Goal: Task Accomplishment & Management: Use online tool/utility

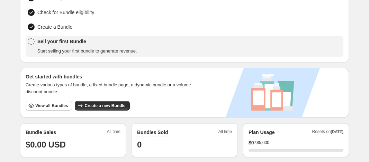
scroll to position [58, 0]
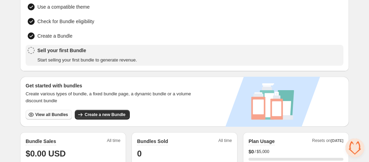
click at [51, 112] on span "View all Bundles" at bounding box center [51, 115] width 33 height 6
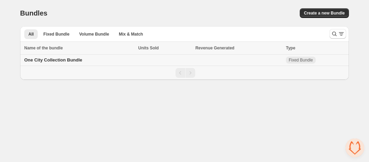
click at [74, 60] on span "One City Collection Bundle" at bounding box center [53, 59] width 58 height 5
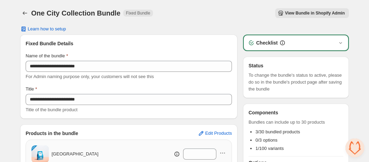
click at [300, 14] on span "View Bundle in Shopify Admin" at bounding box center [315, 13] width 60 height 6
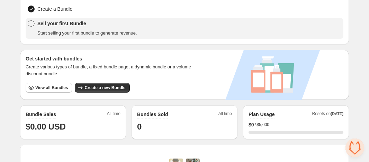
scroll to position [94, 0]
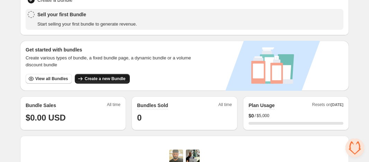
click at [111, 76] on span "Create a new Bundle" at bounding box center [104, 79] width 41 height 6
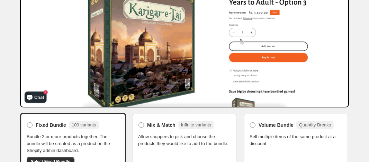
scroll to position [102, 0]
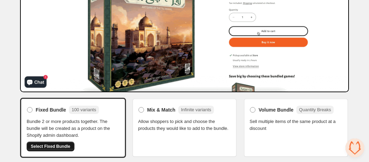
click at [53, 142] on button "Select Fixed Bundle" at bounding box center [51, 147] width 48 height 10
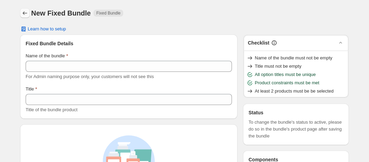
click at [25, 17] on button "Back" at bounding box center [25, 13] width 10 height 10
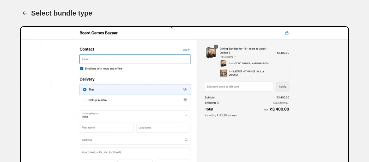
scroll to position [102, 0]
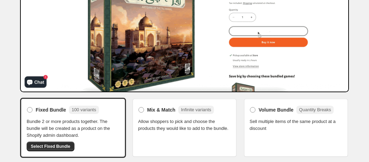
click at [174, 118] on span "Allow shoppers to pick and choose the products they would like to add to the bu…" at bounding box center [184, 125] width 93 height 14
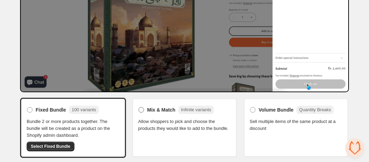
click at [162, 113] on div "Mix & Match Infinite variants" at bounding box center [180, 110] width 67 height 8
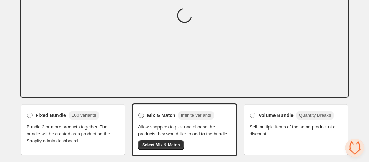
scroll to position [96, 0]
click at [171, 147] on span "Select Mix & Match" at bounding box center [161, 145] width 38 height 6
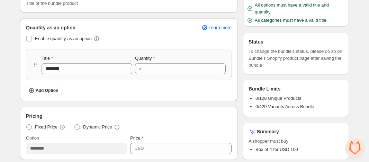
scroll to position [134, 0]
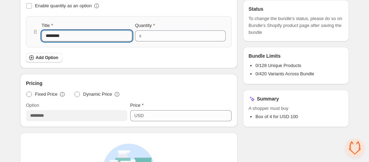
click at [71, 38] on input "********" at bounding box center [87, 35] width 91 height 11
click at [92, 96] on span "Dynamic Price" at bounding box center [97, 94] width 29 height 7
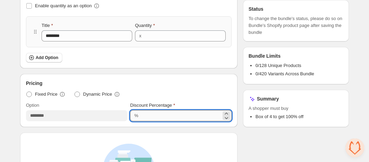
click at [151, 114] on input "***" at bounding box center [180, 115] width 81 height 11
type input "**"
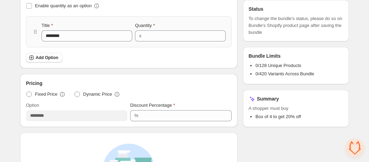
click at [172, 92] on div "Fixed Price Dynamic Price" at bounding box center [128, 95] width 205 height 10
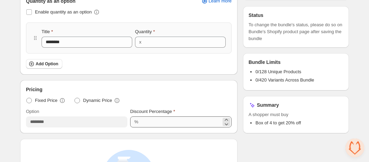
scroll to position [0, 0]
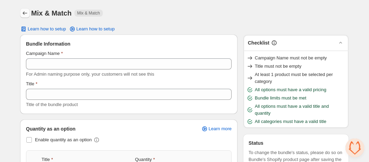
click at [24, 13] on icon "Back" at bounding box center [25, 12] width 4 height 3
click at [24, 15] on icon "Back" at bounding box center [24, 13] width 7 height 7
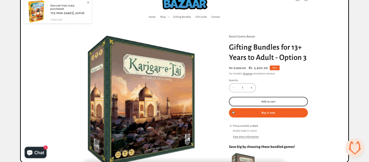
scroll to position [88, 0]
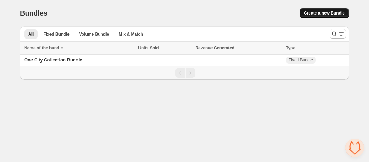
click at [309, 13] on span "Create a new Bundle" at bounding box center [324, 13] width 41 height 6
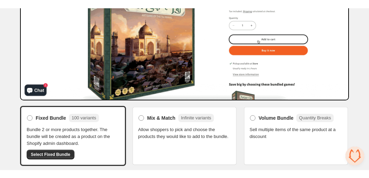
scroll to position [85, 0]
